Goal: Check status: Check status

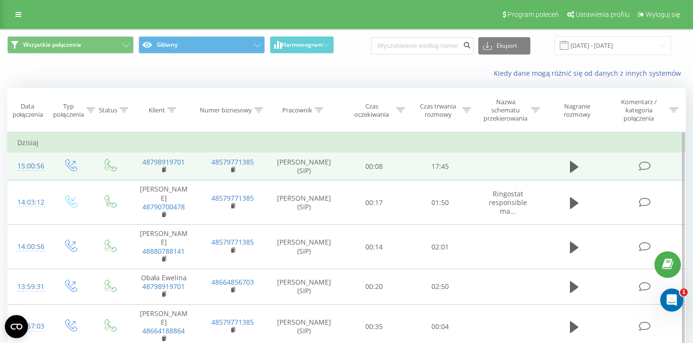
click at [27, 165] on div "15:00:56" at bounding box center [28, 166] width 23 height 19
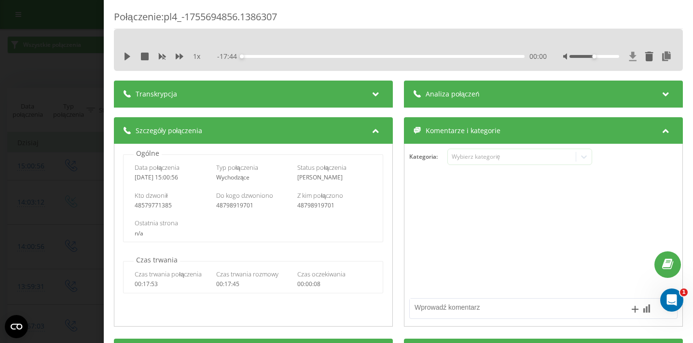
click at [632, 59] on icon at bounding box center [633, 57] width 8 height 10
click at [27, 69] on div "Połączenie : pl4_-1755694856.1386307 1 x - 17:44 00:00 00:00 Transkrypcja Aby m…" at bounding box center [346, 171] width 693 height 343
